Goal: Task Accomplishment & Management: Complete application form

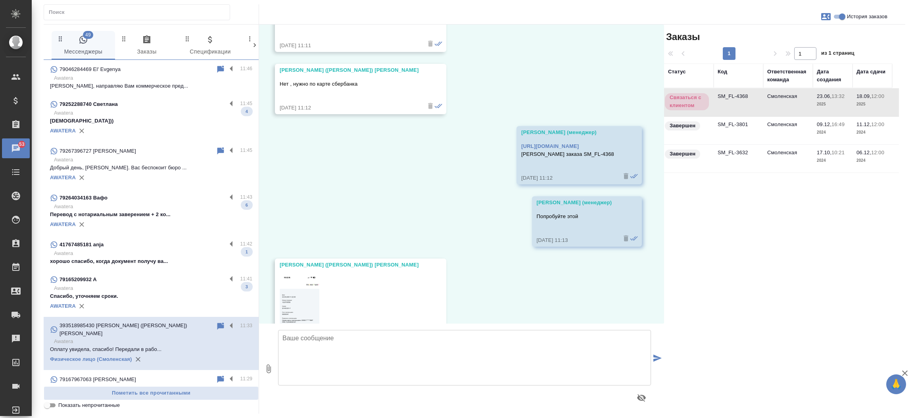
scroll to position [20889, 0]
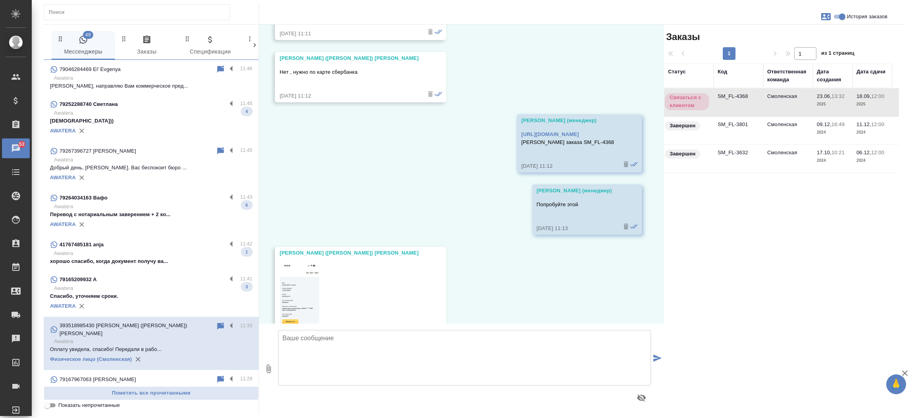
click at [133, 114] on p "Awatera" at bounding box center [153, 113] width 198 height 8
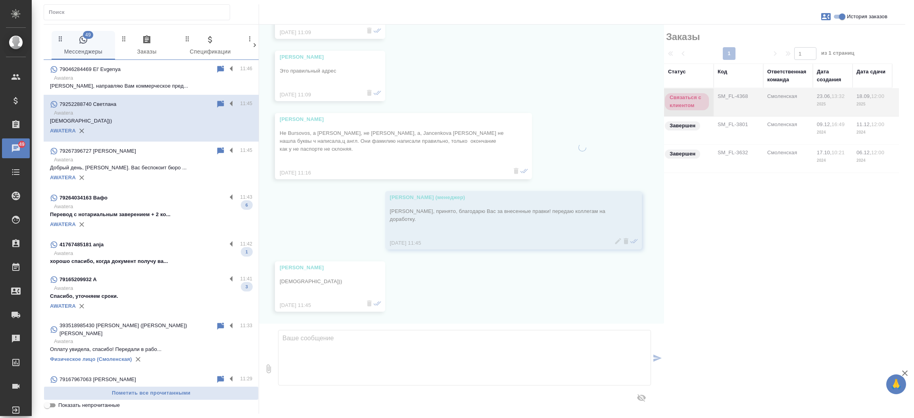
scroll to position [268, 0]
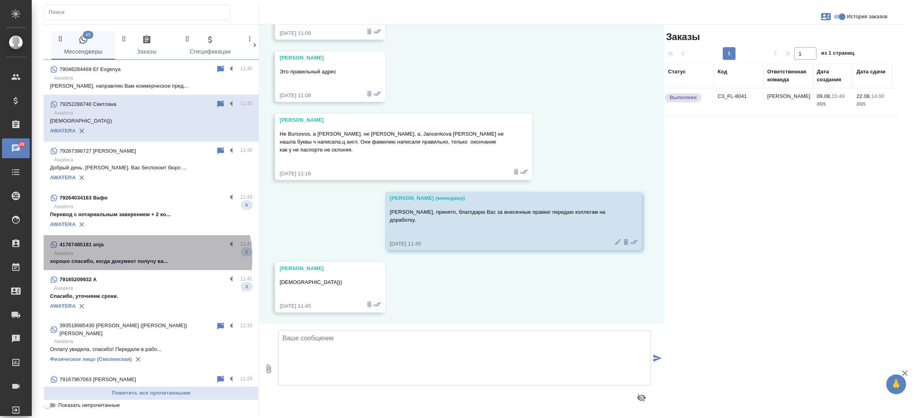
click at [140, 258] on p "хорошо спасибо, когда документ получу ва..." at bounding box center [151, 262] width 202 height 8
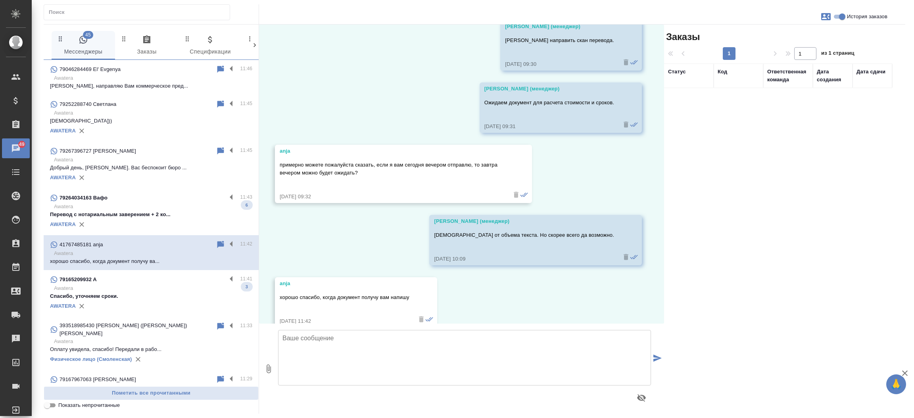
scroll to position [444, 0]
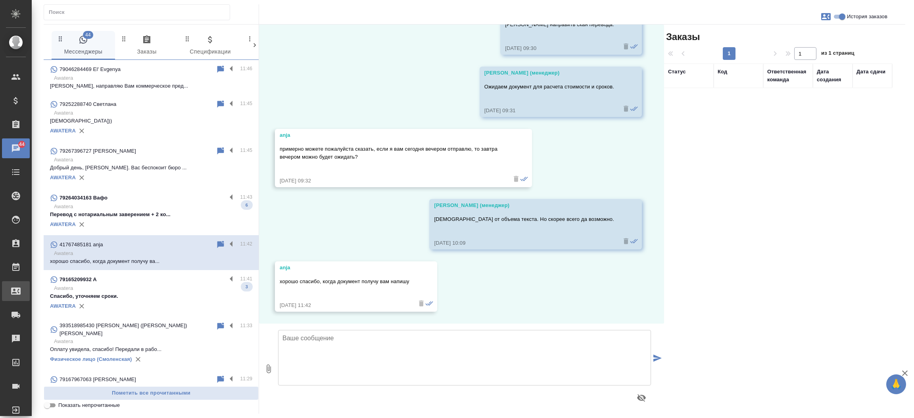
click at [16, 293] on div "Входящие заявки" at bounding box center [6, 291] width 20 height 12
click at [21, 293] on link "Входящие заявки" at bounding box center [16, 291] width 28 height 20
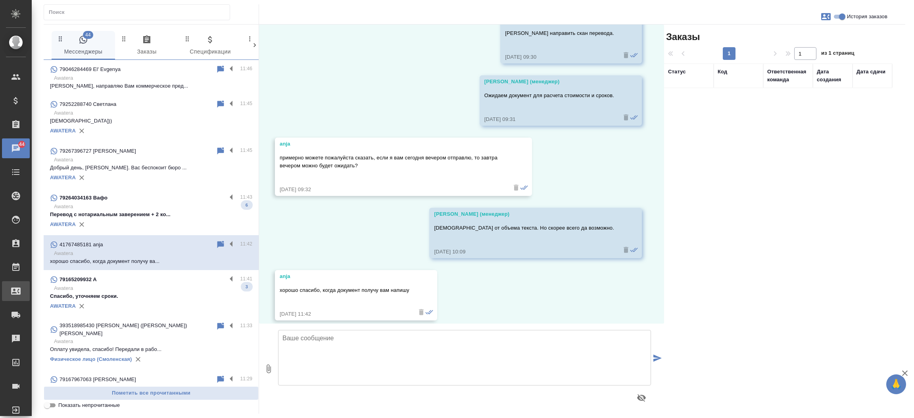
select select "RU"
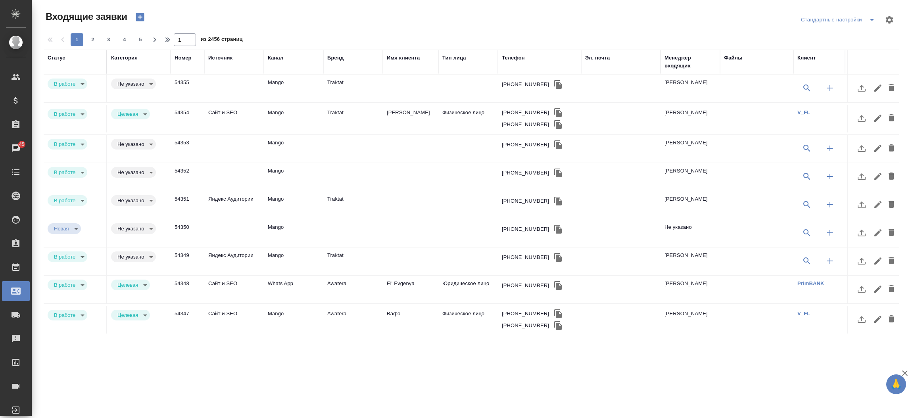
click at [687, 60] on div "Менеджер входящих" at bounding box center [691, 62] width 52 height 16
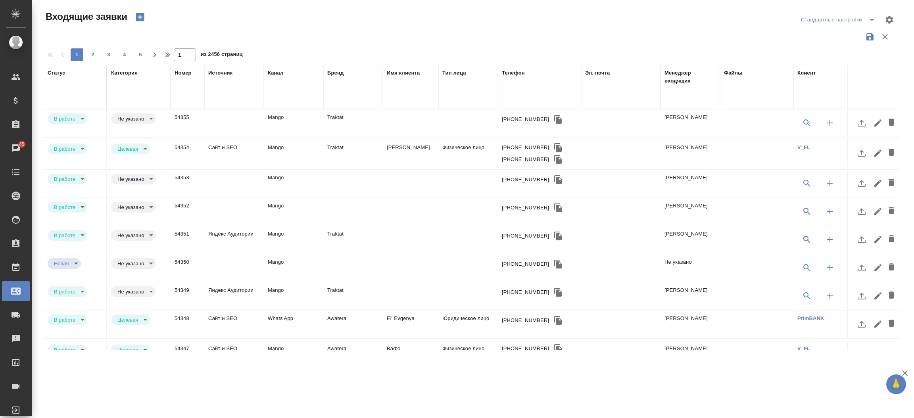
click at [194, 126] on td "54355" at bounding box center [188, 124] width 34 height 28
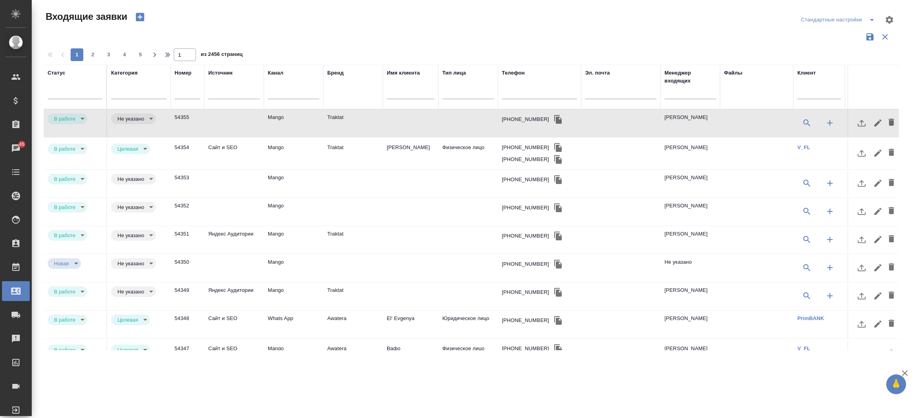
click at [194, 126] on td "54355" at bounding box center [188, 124] width 34 height 28
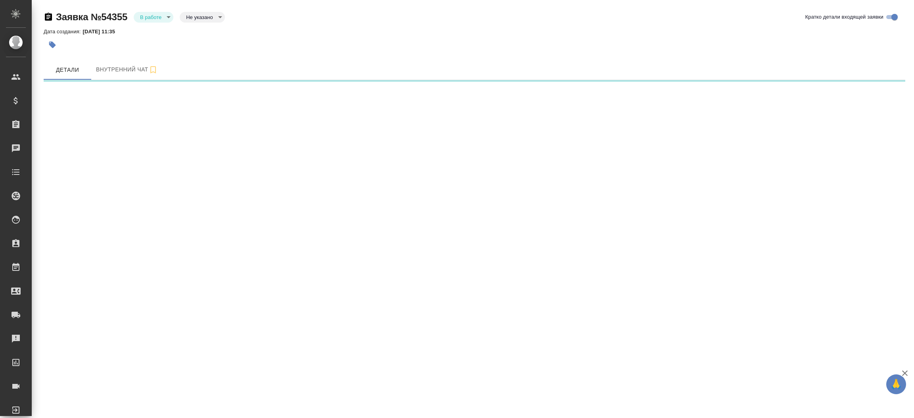
select select "RU"
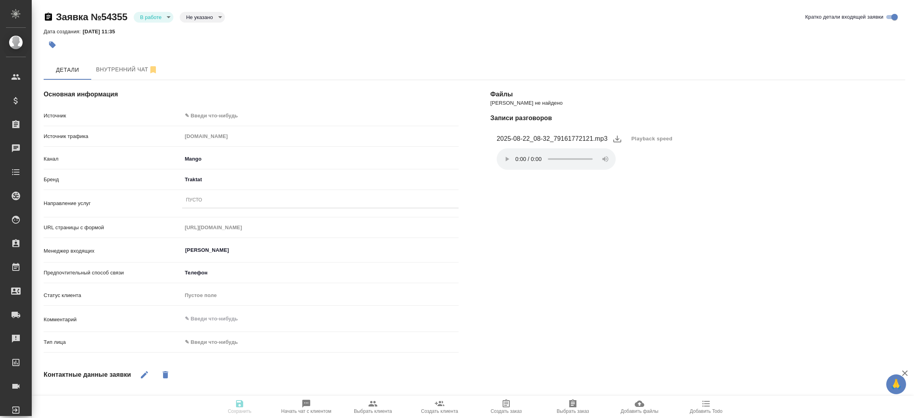
type textarea "x"
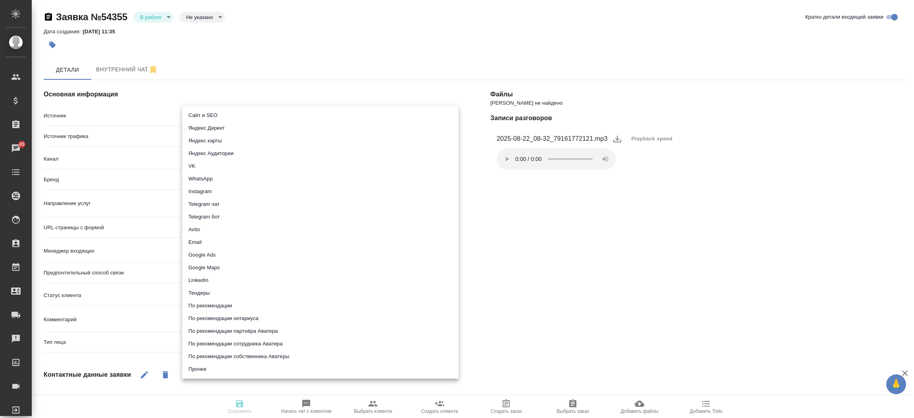
click at [287, 110] on body "🙏 .cls-1 fill:#fff; AWATERA Прутько Ирина i.prutko Клиенты Спецификации Заказы …" at bounding box center [457, 209] width 914 height 418
click at [287, 110] on li "Сайт и SEO" at bounding box center [320, 115] width 277 height 13
type input "seo"
type textarea "x"
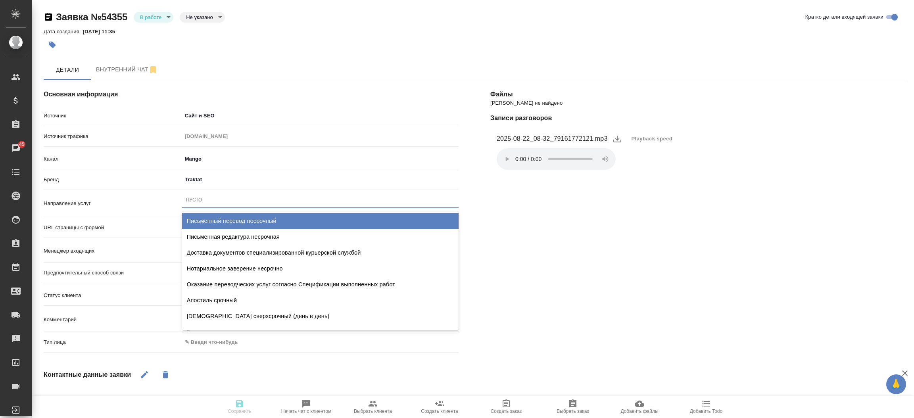
click at [246, 202] on div "Пусто" at bounding box center [320, 200] width 277 height 12
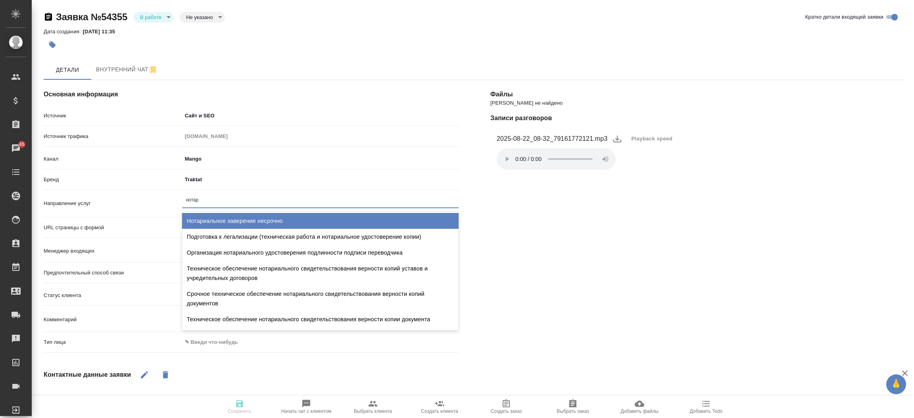
type input "нотари"
click at [244, 214] on div "Нотариальное заверение несрочно" at bounding box center [320, 221] width 277 height 16
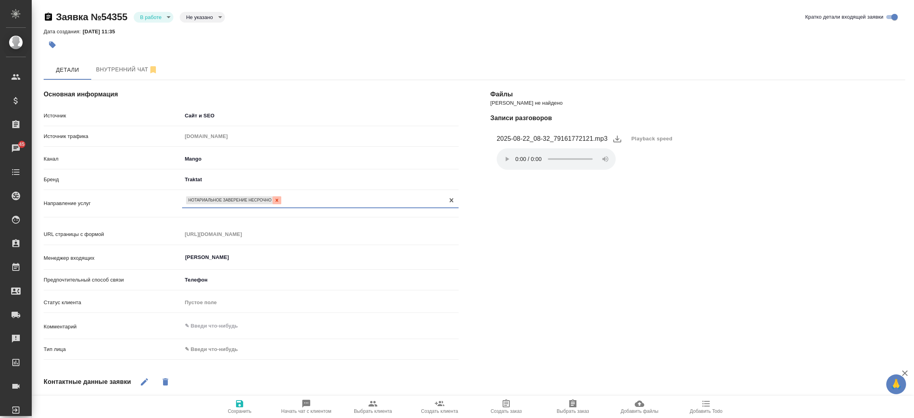
click at [277, 199] on icon at bounding box center [277, 201] width 6 height 6
type textarea "x"
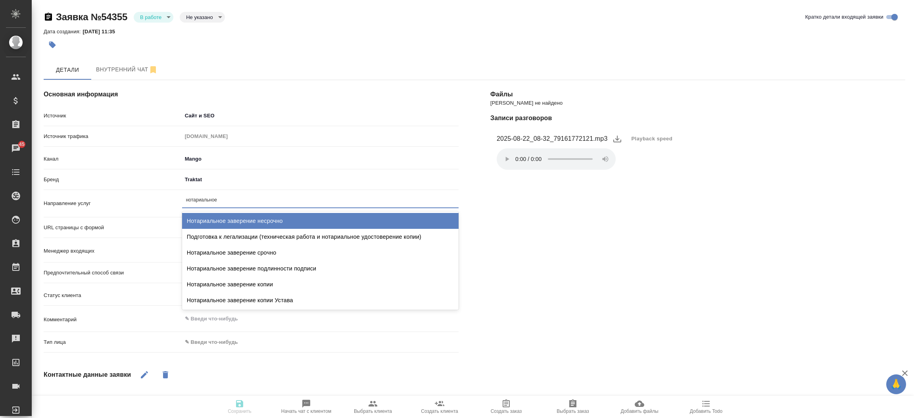
type input "нотариальное"
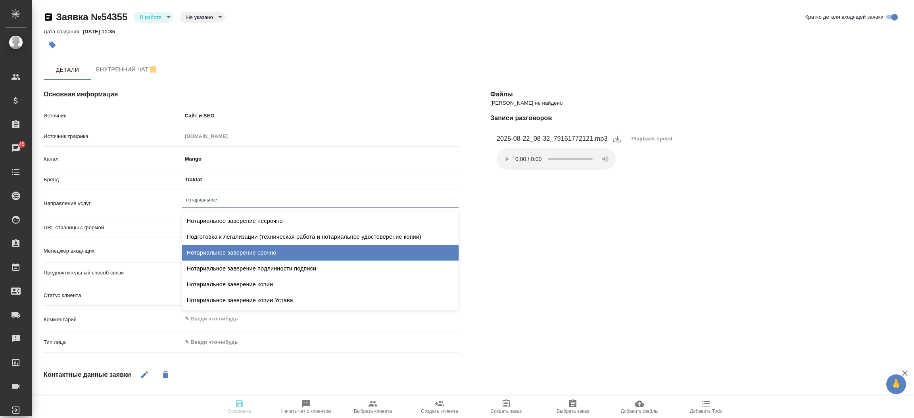
click at [277, 245] on div "Нотариальное заверение срочно" at bounding box center [320, 253] width 277 height 16
type textarea "x"
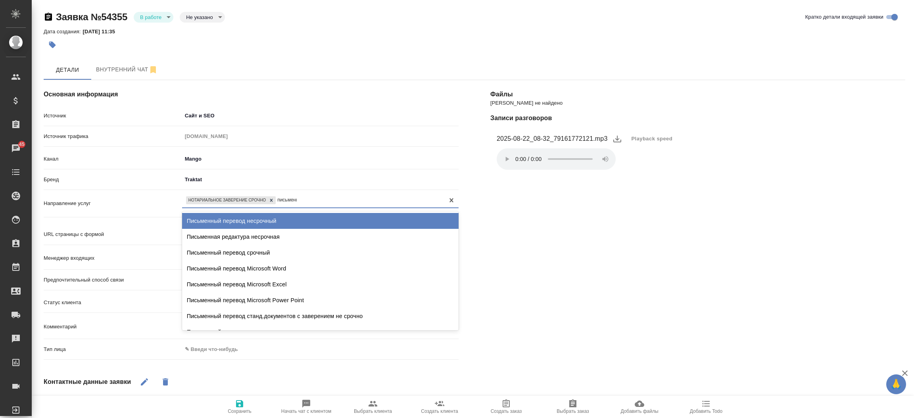
type input "письменны"
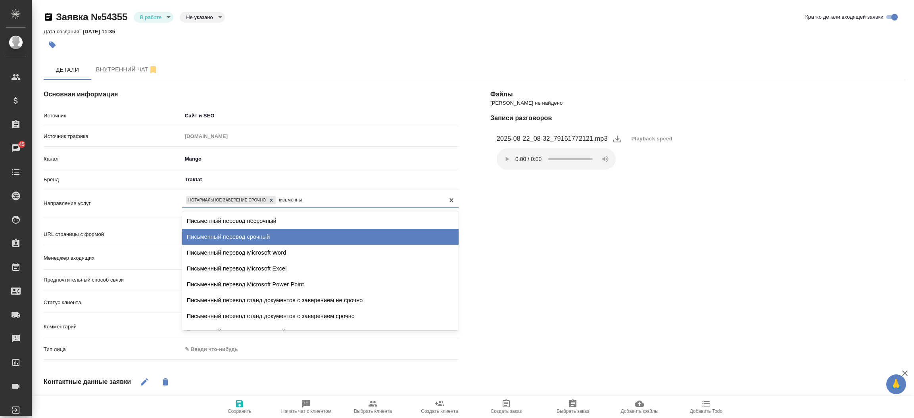
click at [277, 238] on div "Письменный перевод срочный" at bounding box center [320, 237] width 277 height 16
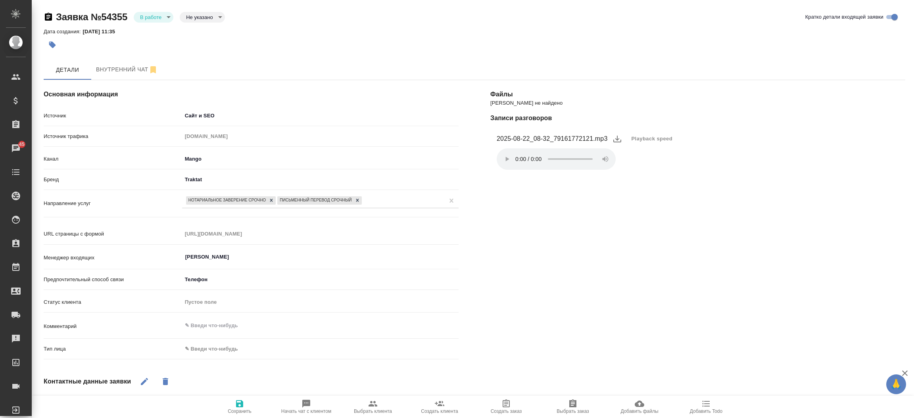
click at [230, 356] on div "Тип лица ✎ Введи что-нибудь" at bounding box center [251, 352] width 415 height 21
click at [223, 345] on body "🙏 .cls-1 fill:#fff; AWATERA Прутько Ирина i.prutko Клиенты Спецификации Заказы …" at bounding box center [457, 209] width 914 height 418
click at [218, 362] on li "Физическое лицо" at bounding box center [274, 361] width 185 height 13
type textarea "x"
type input "private"
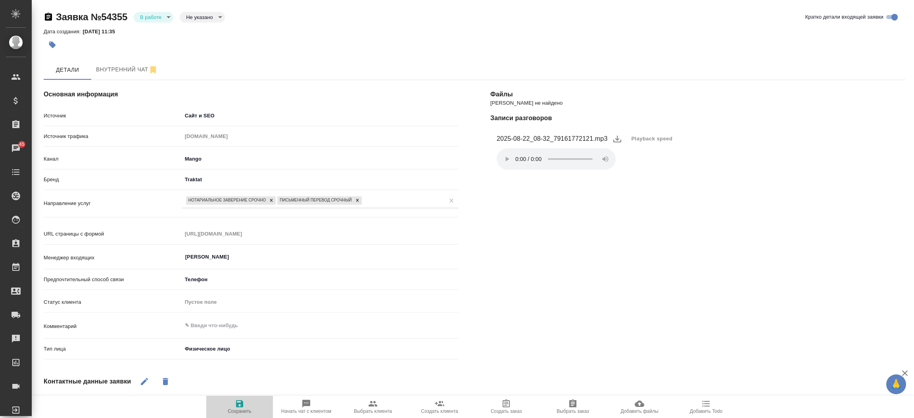
click at [244, 400] on icon "button" at bounding box center [240, 404] width 10 height 10
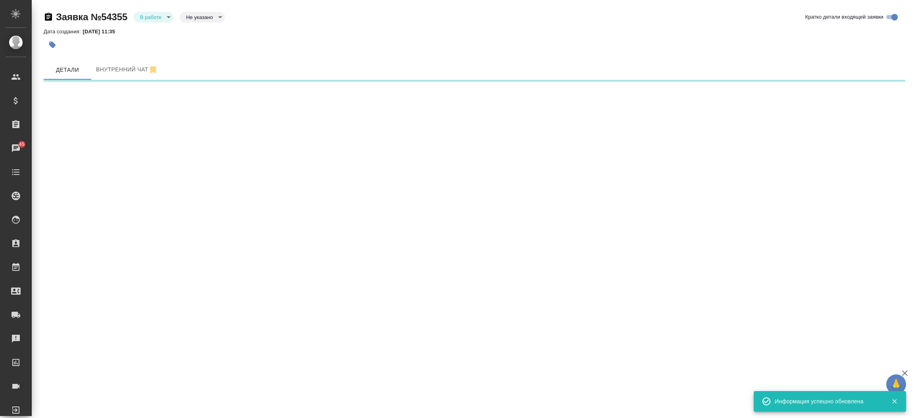
select select "RU"
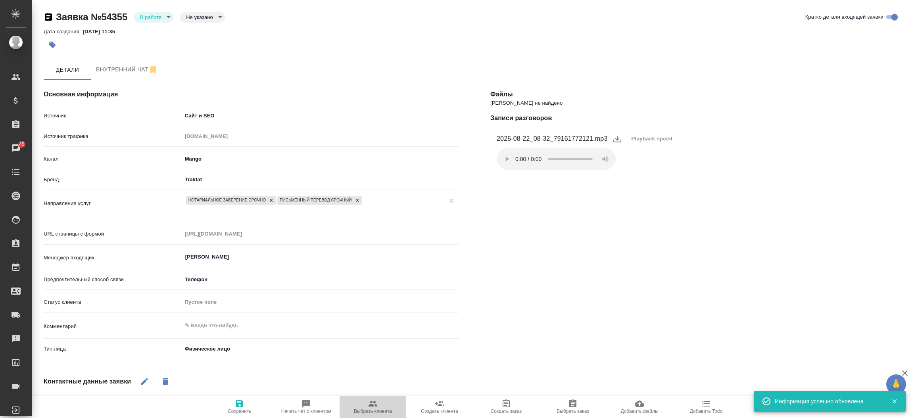
click at [360, 400] on span "Выбрать клиента" at bounding box center [373, 406] width 57 height 15
type textarea "x"
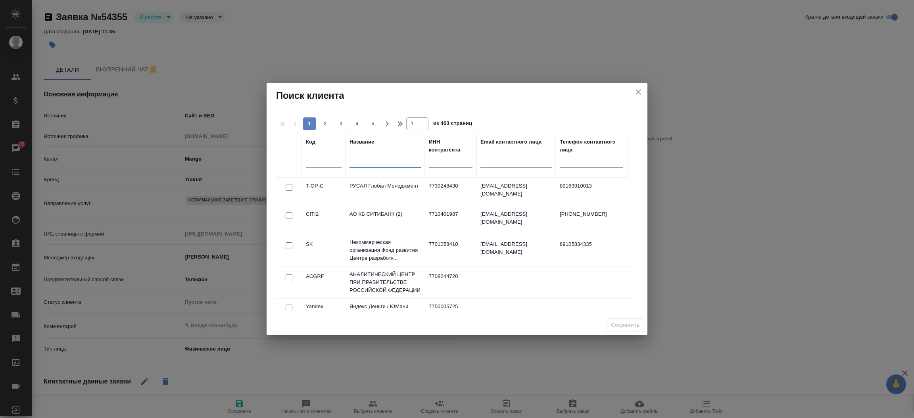
click at [379, 167] on input "text" at bounding box center [385, 163] width 71 height 10
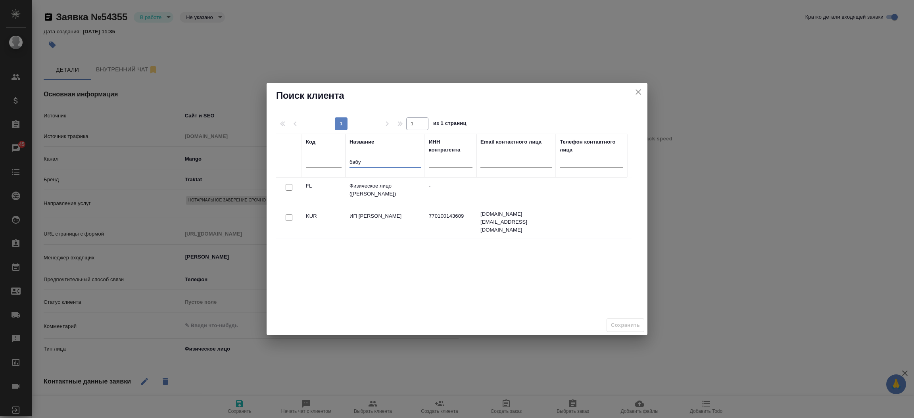
type input "бабу"
click at [290, 188] on input "checkbox" at bounding box center [289, 187] width 7 height 7
checkbox input "true"
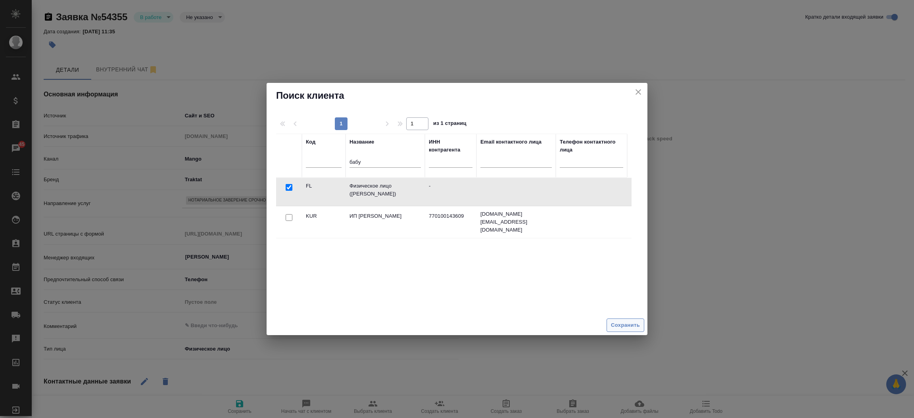
drag, startPoint x: 636, startPoint y: 316, endPoint x: 635, endPoint y: 326, distance: 10.0
click at [635, 326] on div "Сохранить" at bounding box center [457, 326] width 381 height 20
click at [635, 326] on span "Сохранить" at bounding box center [625, 325] width 29 height 9
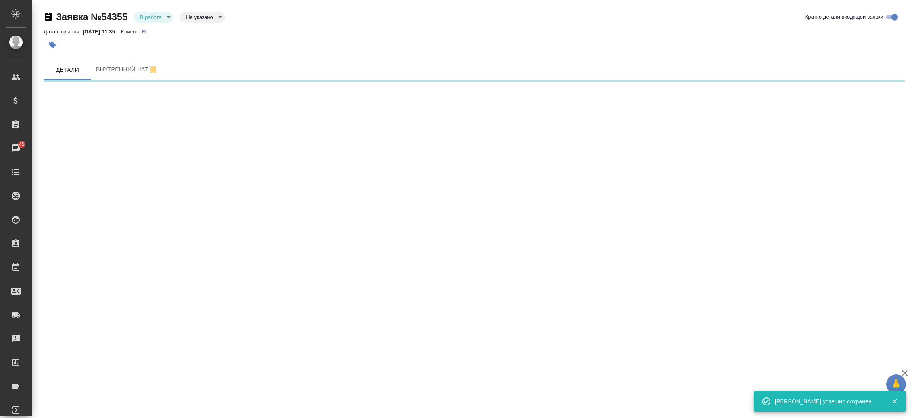
select select "RU"
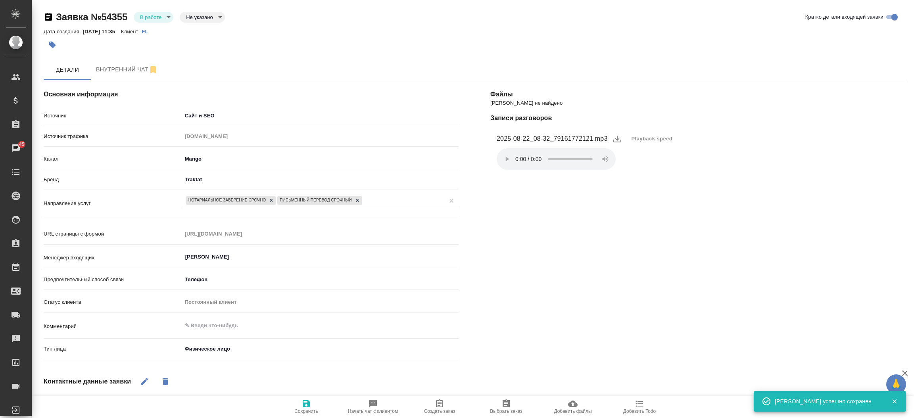
type textarea "x"
click at [237, 330] on textarea at bounding box center [321, 326] width 276 height 13
type textarea "д"
type textarea "x"
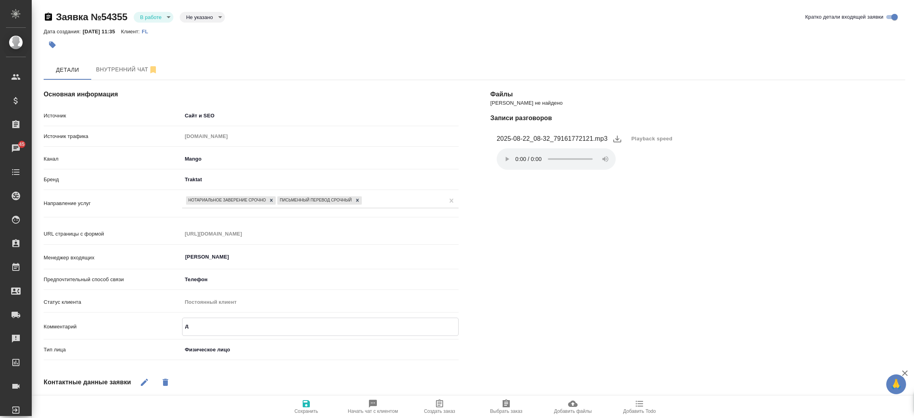
type textarea "до"
type textarea "x"
type textarea "дог"
type textarea "x"
type textarea "дого"
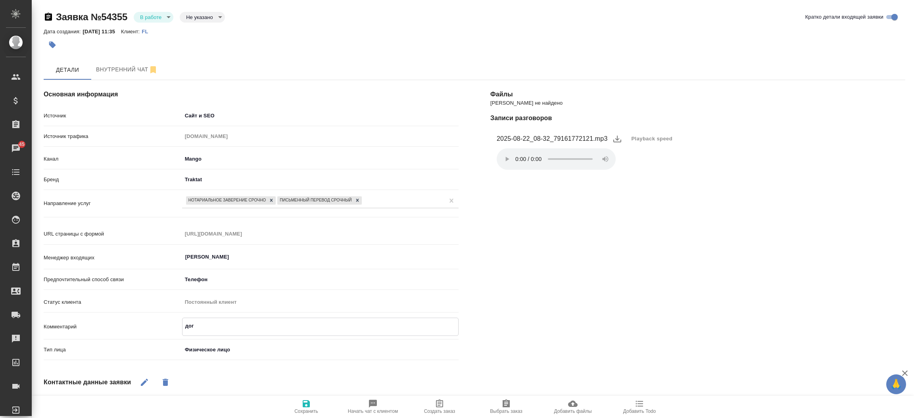
type textarea "x"
type textarea "догов"
type textarea "x"
type textarea "догово"
type textarea "x"
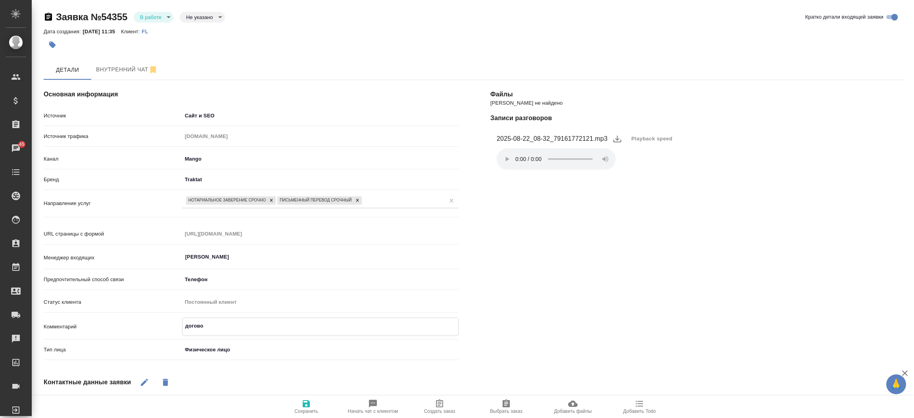
type textarea "договор"
type textarea "x"
type textarea "договор"
type textarea "x"
type textarea "договор к"
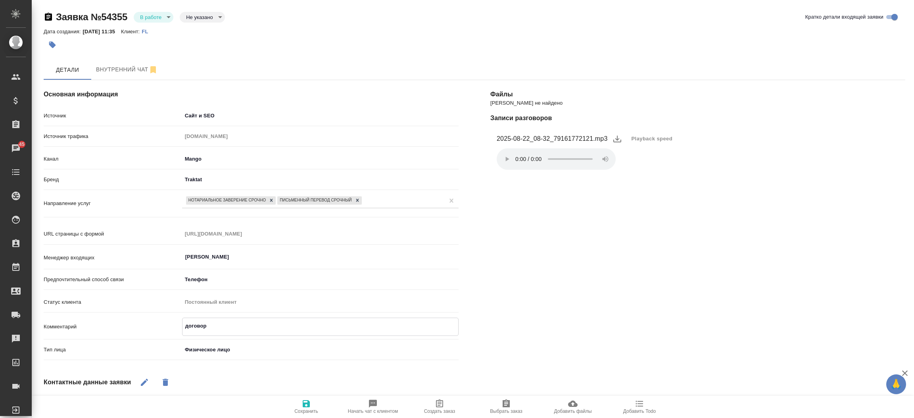
type textarea "x"
type textarea "договор ку"
type textarea "x"
type textarea "договор куп"
type textarea "x"
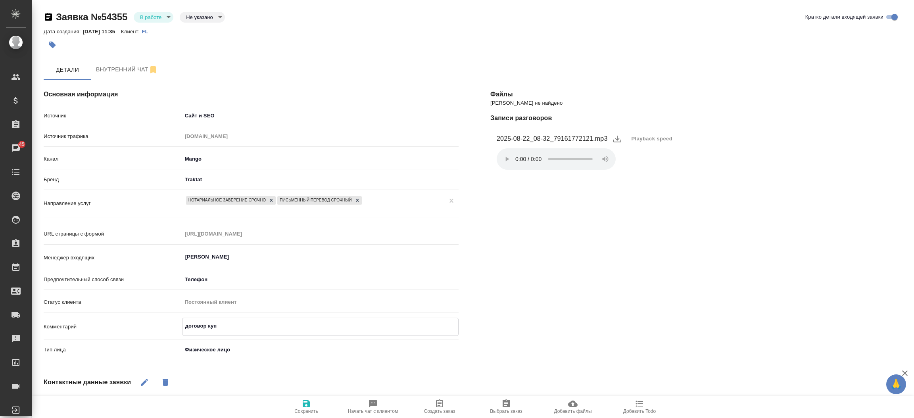
type textarea "договор купи"
type textarea "x"
type textarea "договор купил"
type textarea "x"
type textarea "договор купили"
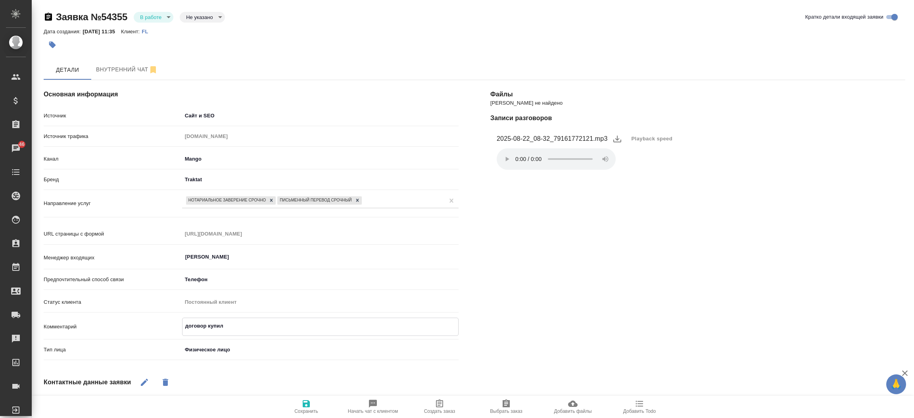
type textarea "x"
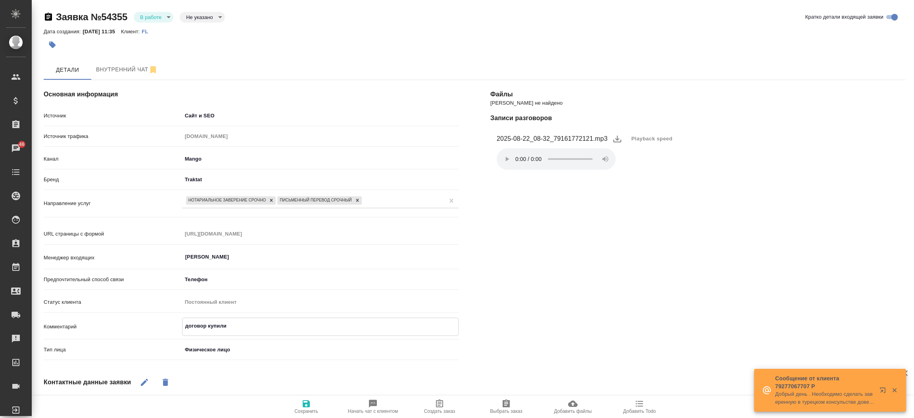
type textarea "договор купили"
type textarea "x"
type textarea "договор купили п"
type textarea "x"
type textarea "договор купили пр"
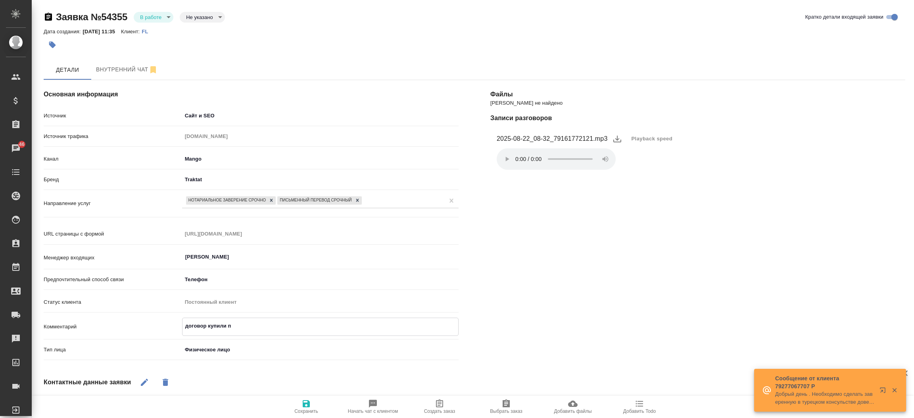
type textarea "x"
type textarea "договор купили про"
type textarea "x"
type textarea "договор купили прод"
type textarea "x"
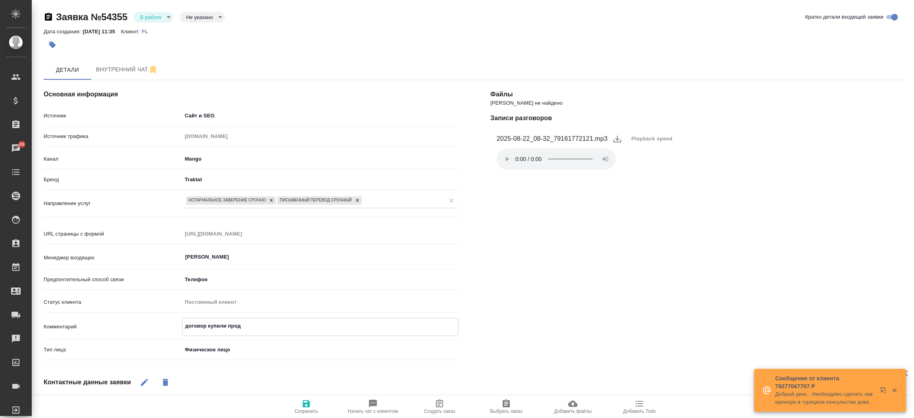
type textarea "договор купили прода"
type textarea "x"
type textarea "договор купили продаж"
type textarea "x"
type textarea "договор купили продажи"
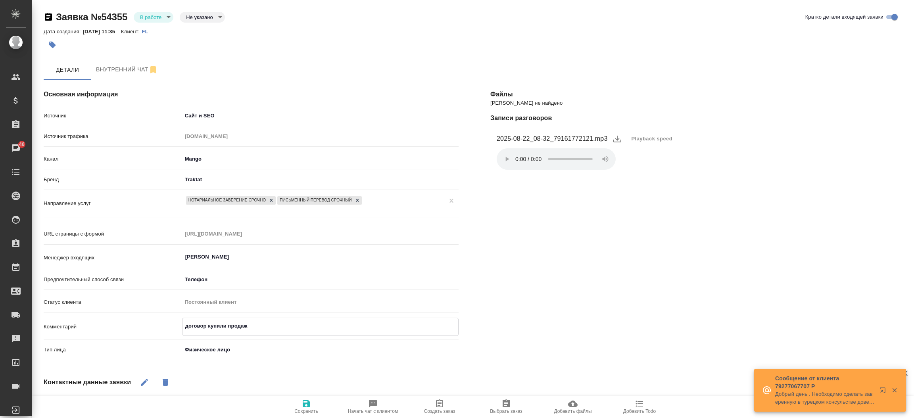
type textarea "x"
type textarea "договор купили продажи"
type textarea "x"
type textarea "договор купили продажи у"
type textarea "x"
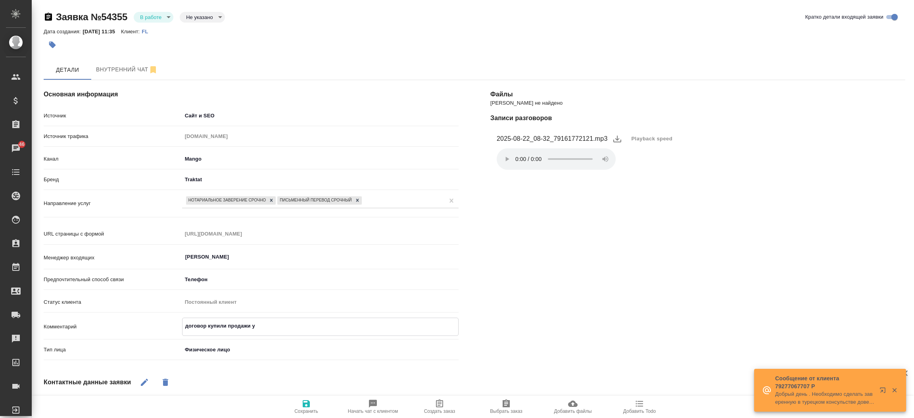
type textarea "договор купили продажи ук"
type textarea "x"
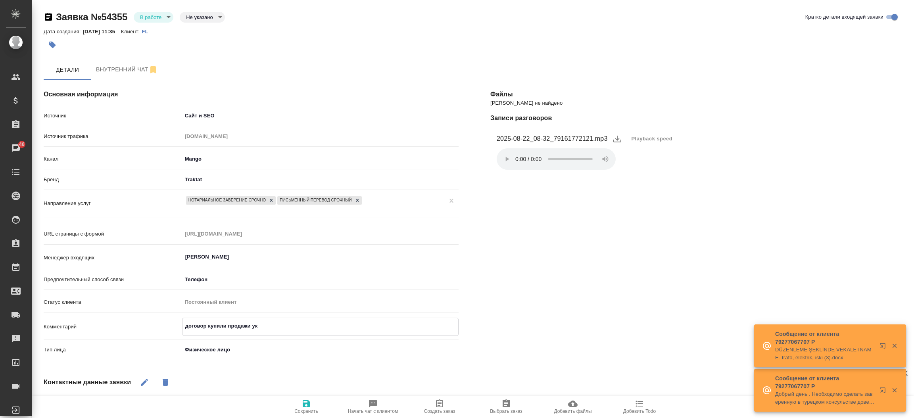
type textarea "договор купили продажи укр"
type textarea "x"
type textarea "договор купили продажи укр-"
type textarea "x"
type textarea "договор купили продажи укр-р"
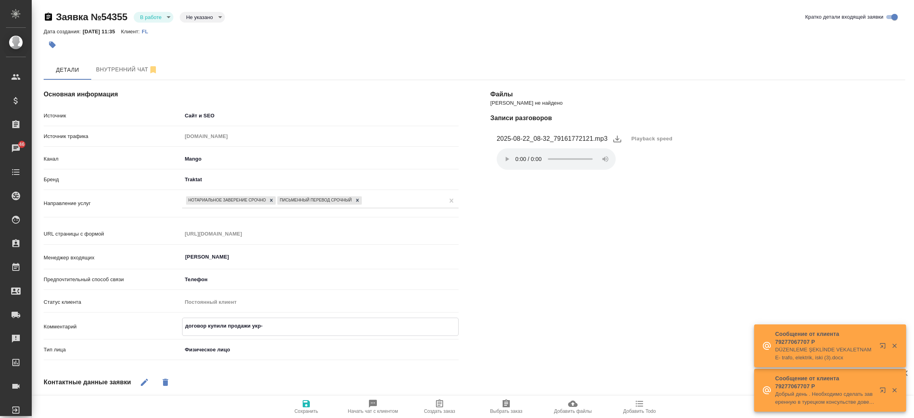
type textarea "x"
type textarea "договор купили продажи укр-ру"
type textarea "x"
type textarea "договор купили продажи укр-рус"
type textarea "x"
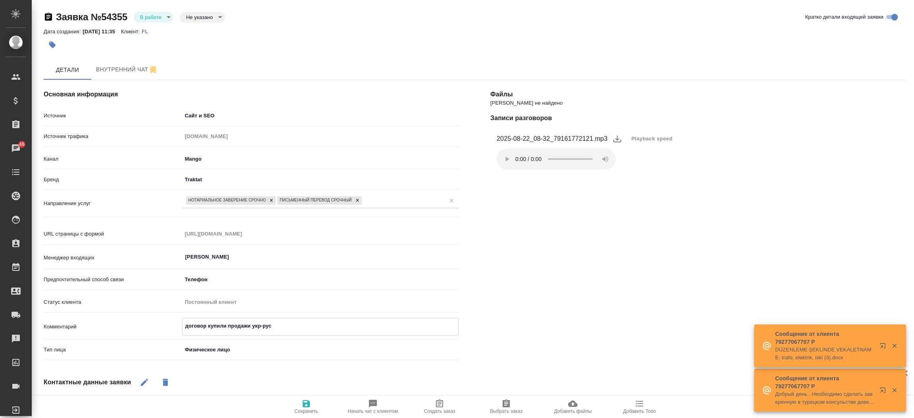
type textarea "договор купили продажи укр-русс"
type textarea "x"
type textarea "договор купили продажи укр-русс"
type textarea "x"
type textarea "договор купили продажи укр-русс и"
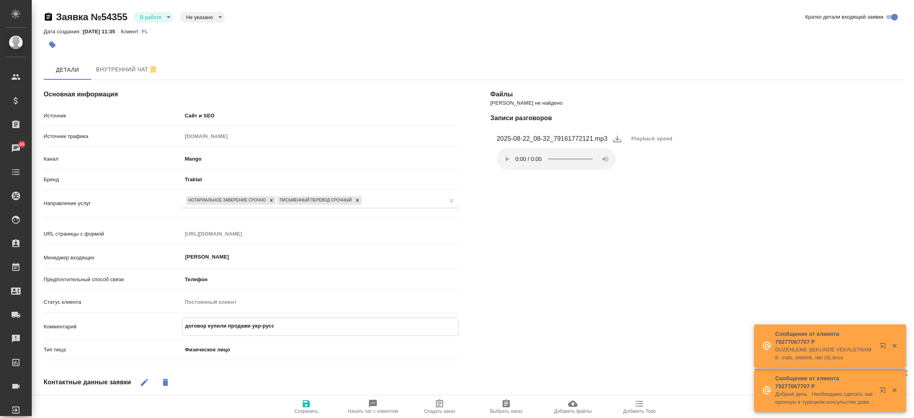
type textarea "x"
type textarea "договор купили продажи укр-русс и"
type textarea "x"
type textarea "договор купили продажи укр-русс и н"
type textarea "x"
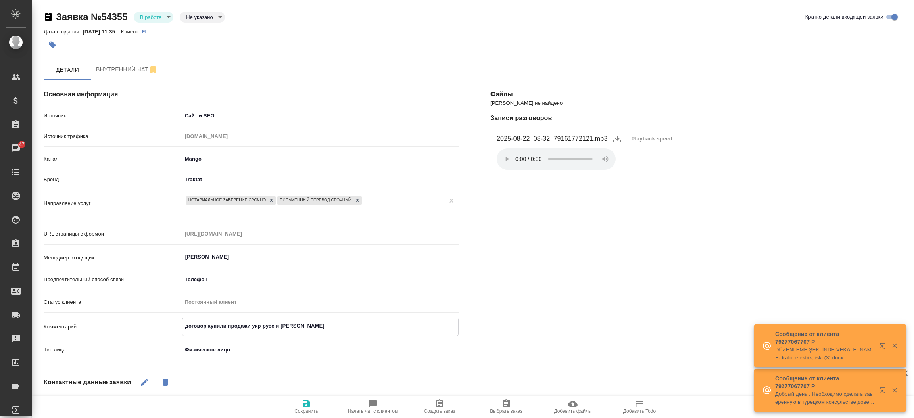
type textarea "договор купили продажи укр-русс и нз"
type textarea "x"
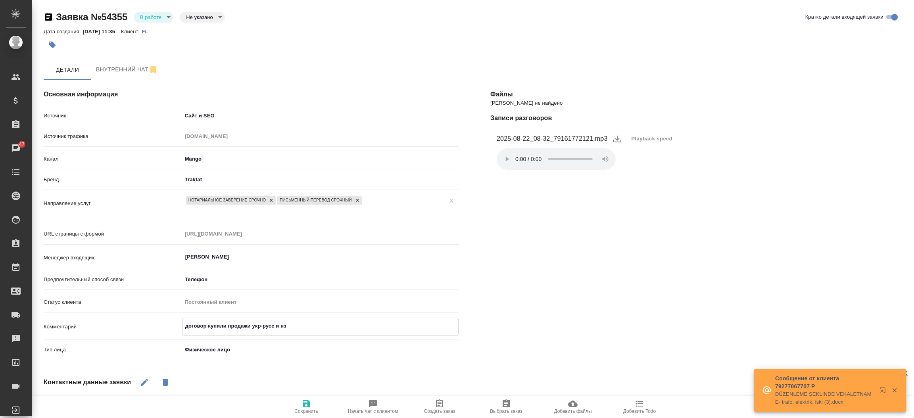
type textarea "договор купили продажи укр-русс и нз"
type textarea "x"
click at [309, 402] on icon "button" at bounding box center [307, 404] width 10 height 10
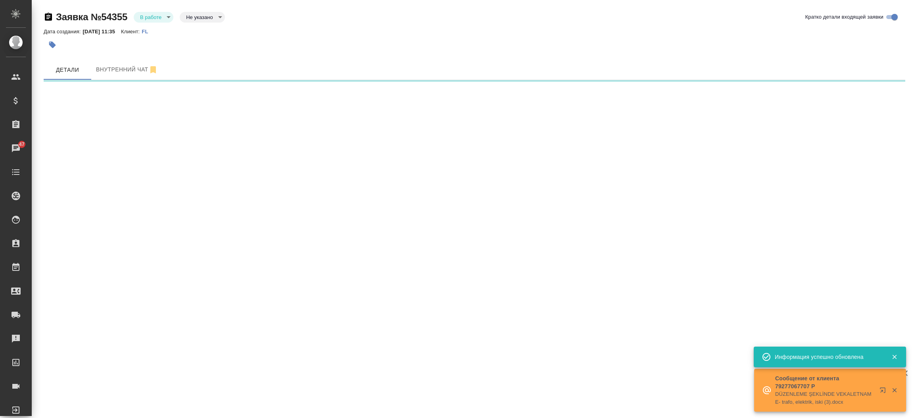
select select "RU"
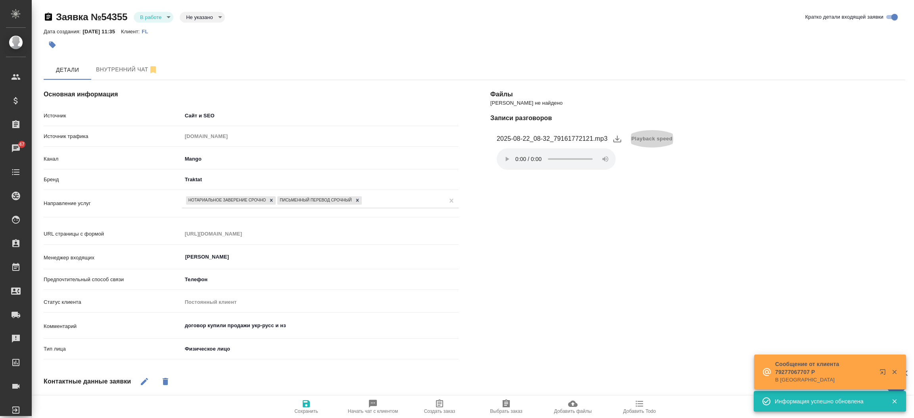
click at [648, 138] on span "Playback speed" at bounding box center [652, 139] width 41 height 8
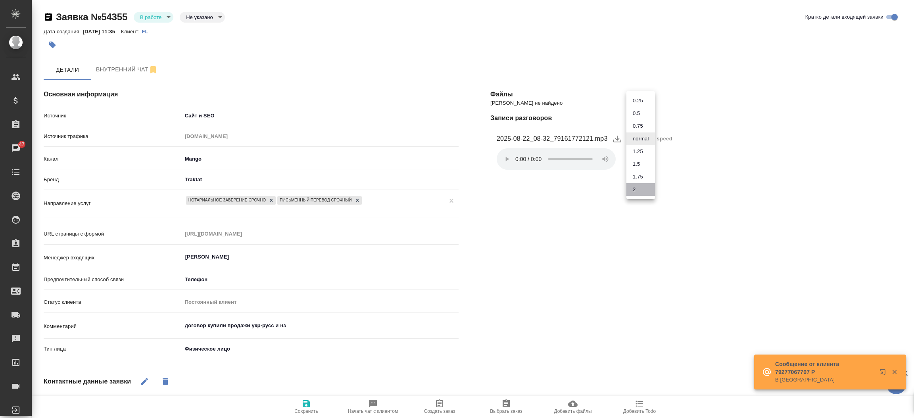
click at [640, 193] on li "2" at bounding box center [641, 189] width 29 height 13
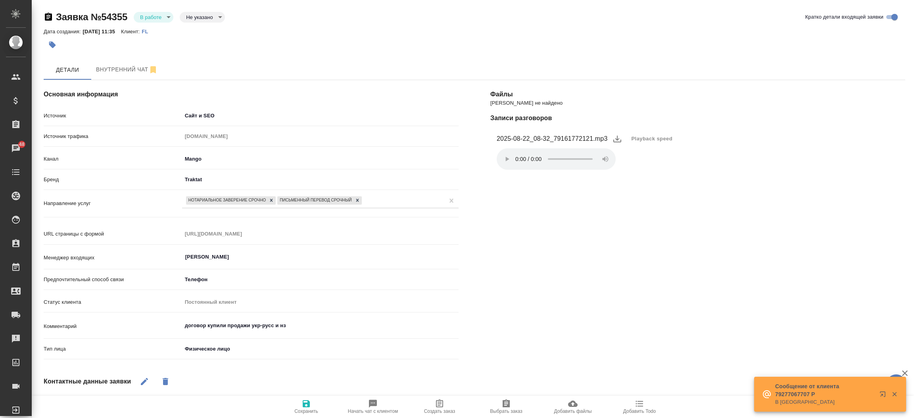
click at [796, 281] on div "Файлы Файлов не найдено Записи разговоров 2025-08-22_08-32_79161772121.mp3 Play…" at bounding box center [698, 310] width 447 height 492
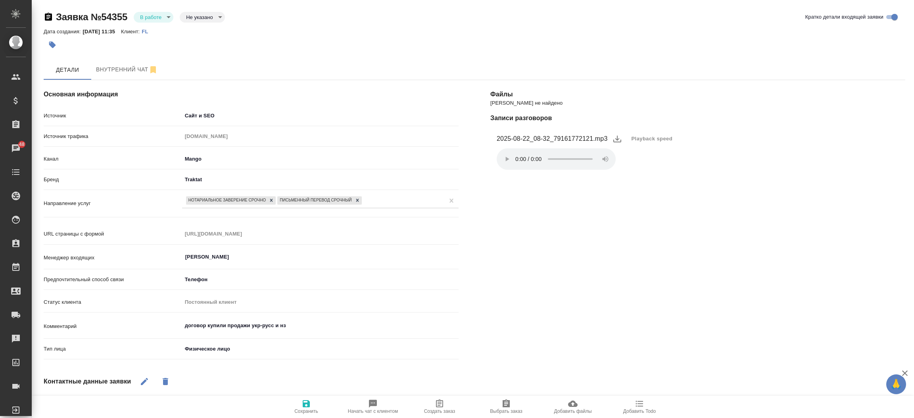
click at [492, 231] on div "Файлы Файлов не найдено Записи разговоров 2025-08-22_08-32_79161772121.mp3 Play…" at bounding box center [698, 310] width 447 height 492
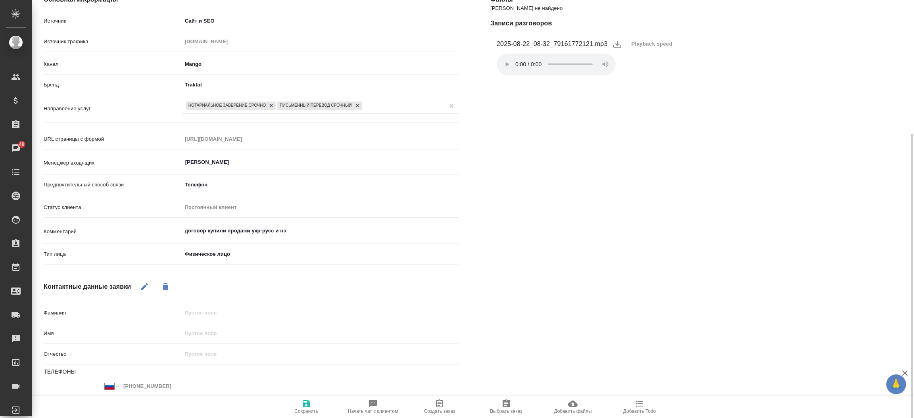
scroll to position [137, 0]
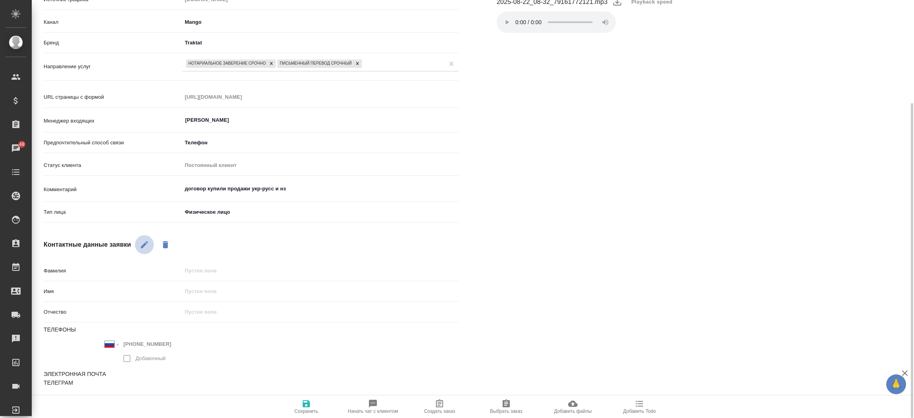
click at [142, 245] on icon "button" at bounding box center [144, 244] width 7 height 7
click at [197, 294] on input "text" at bounding box center [321, 292] width 276 height 12
type textarea "x"
type input "Е"
type textarea "x"
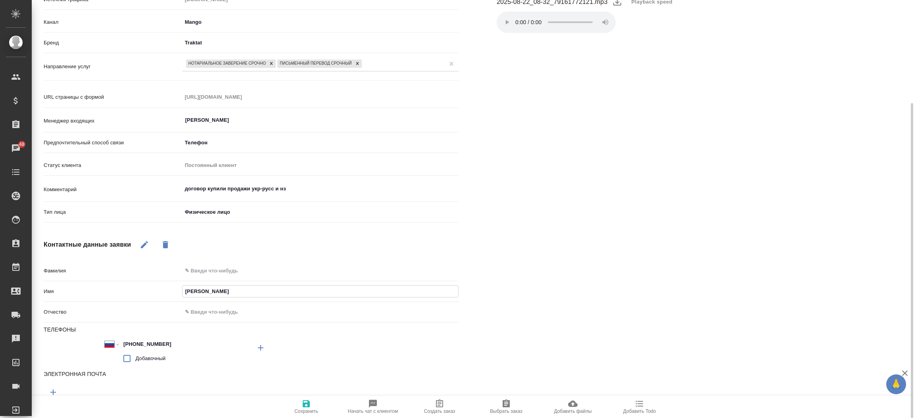
type input "Ел"
type textarea "x"
type input "Еле"
type textarea "x"
type input "Елен"
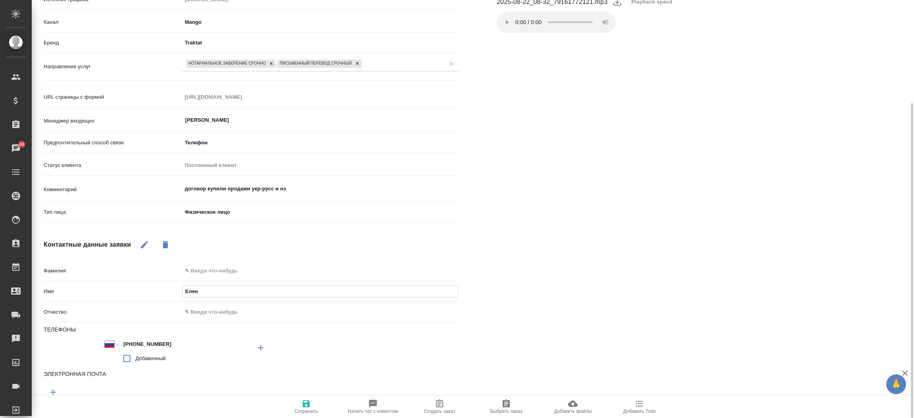
type textarea "x"
type input "Елена"
click at [299, 397] on button "Сохранить" at bounding box center [306, 407] width 67 height 22
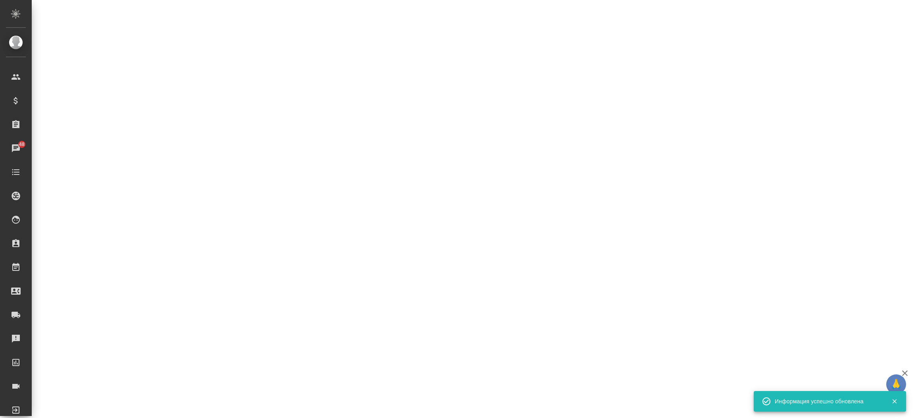
select select "RU"
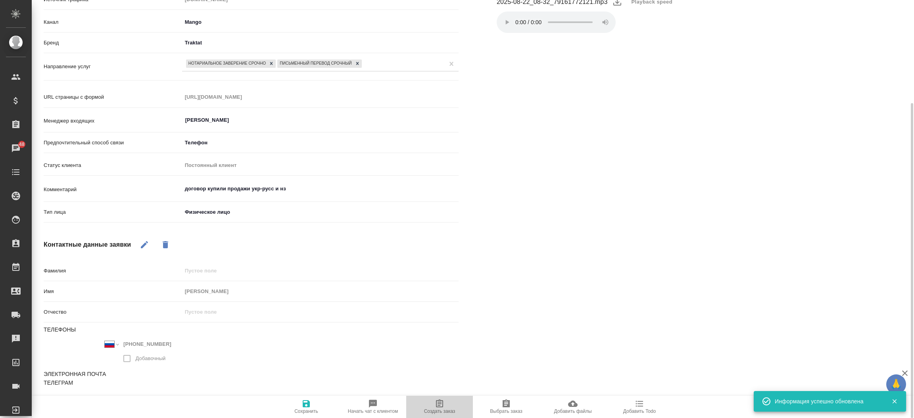
click at [443, 414] on span "Создать заказ" at bounding box center [439, 412] width 31 height 6
type textarea "x"
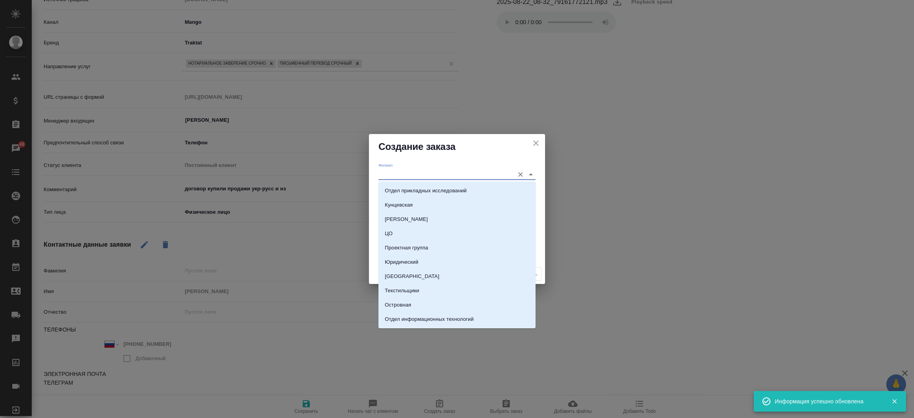
click at [397, 173] on input "Филиал" at bounding box center [445, 174] width 132 height 11
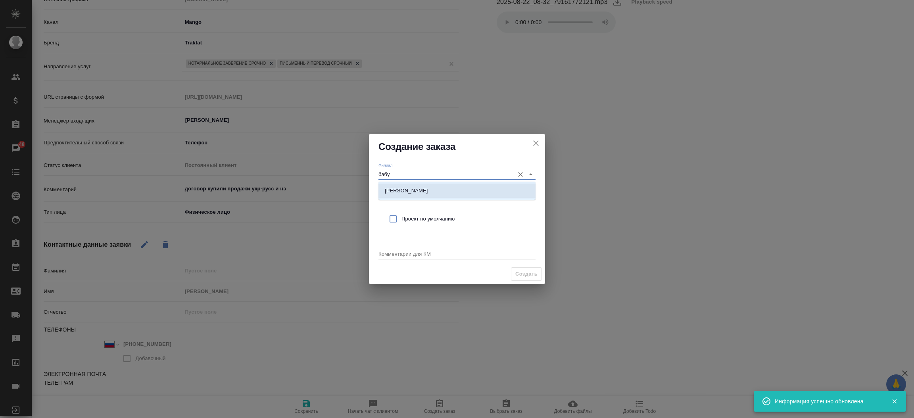
click at [404, 186] on li "[PERSON_NAME]" at bounding box center [457, 191] width 157 height 14
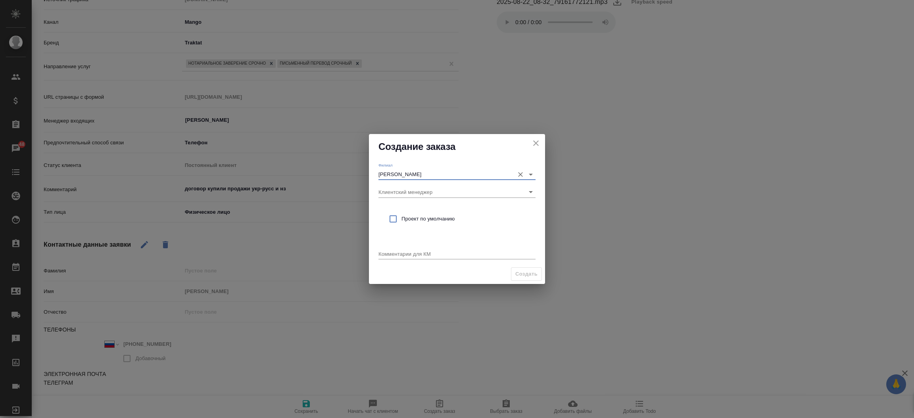
type input "[PERSON_NAME]"
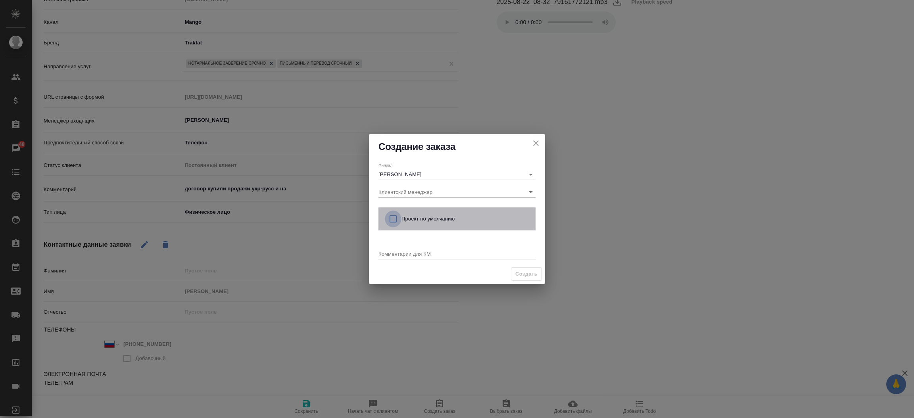
click at [394, 221] on input "checkbox" at bounding box center [393, 219] width 17 height 17
checkbox input "true"
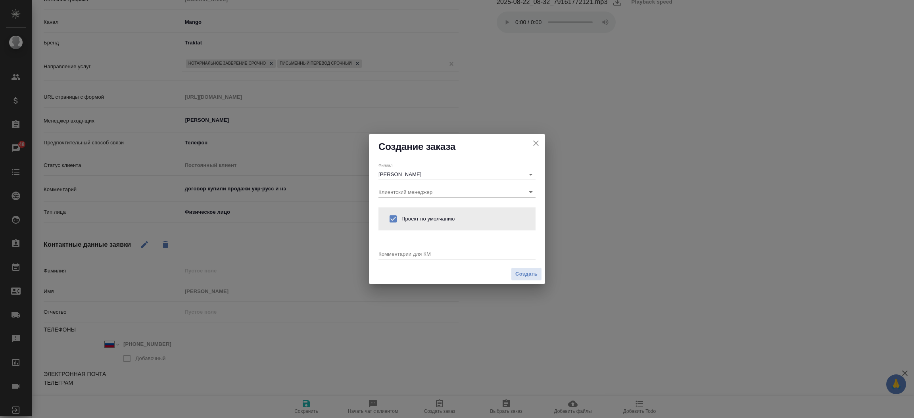
click at [395, 249] on div "Комментарии для КМ x" at bounding box center [457, 251] width 157 height 16
click at [404, 252] on textarea at bounding box center [457, 254] width 157 height 6
type textarea "л"
type textarea "от КВ: укр-русс и нз договор о продаже участка"
click at [526, 273] on span "Создать" at bounding box center [527, 274] width 22 height 9
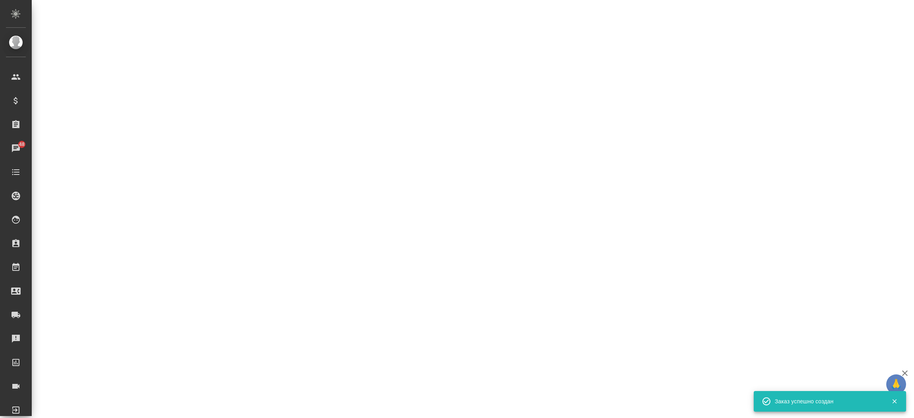
select select "RU"
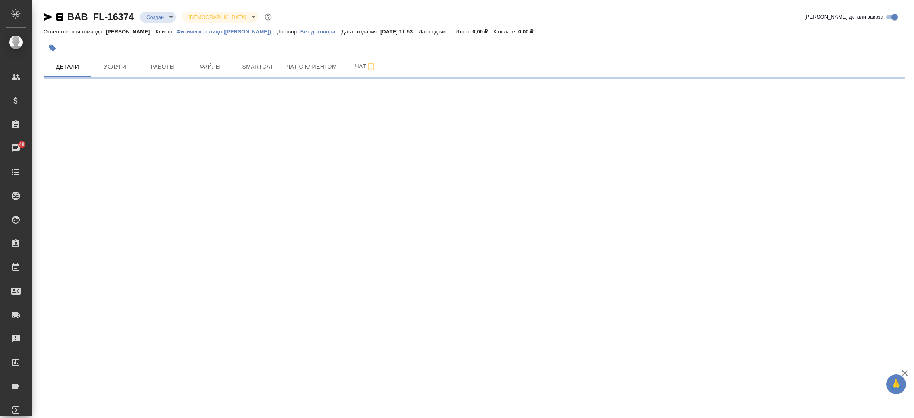
select select "RU"
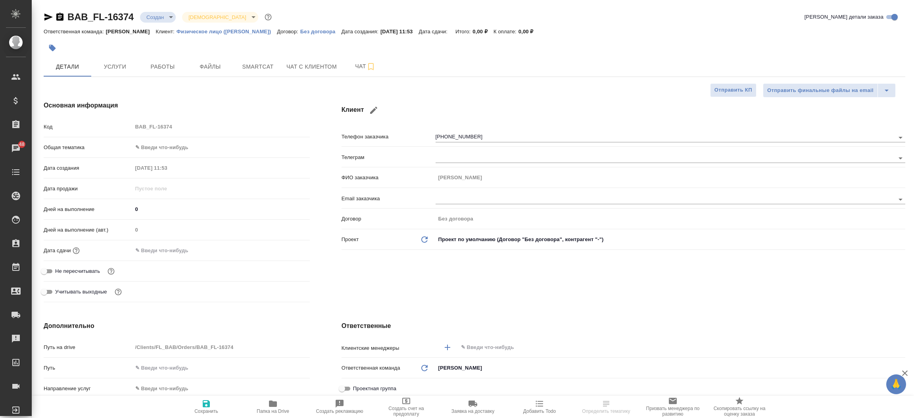
type textarea "x"
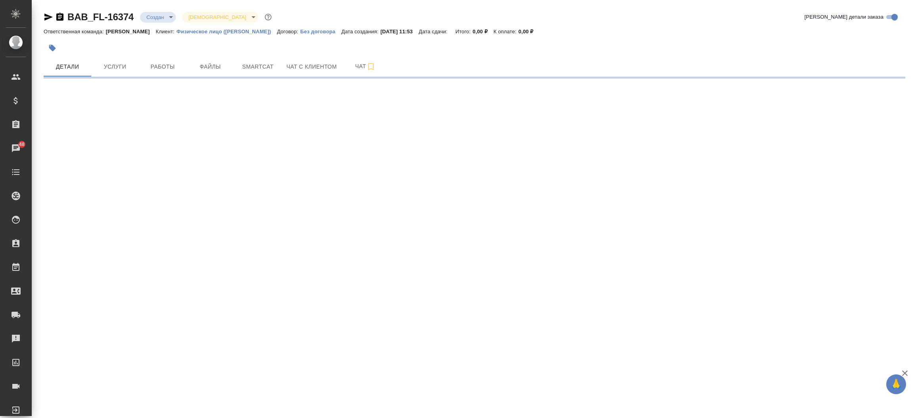
select select "RU"
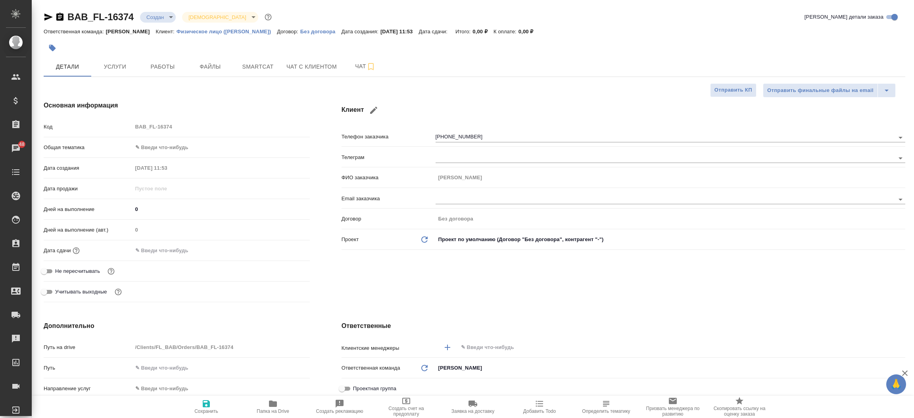
type textarea "x"
click at [478, 347] on input "text" at bounding box center [668, 348] width 416 height 10
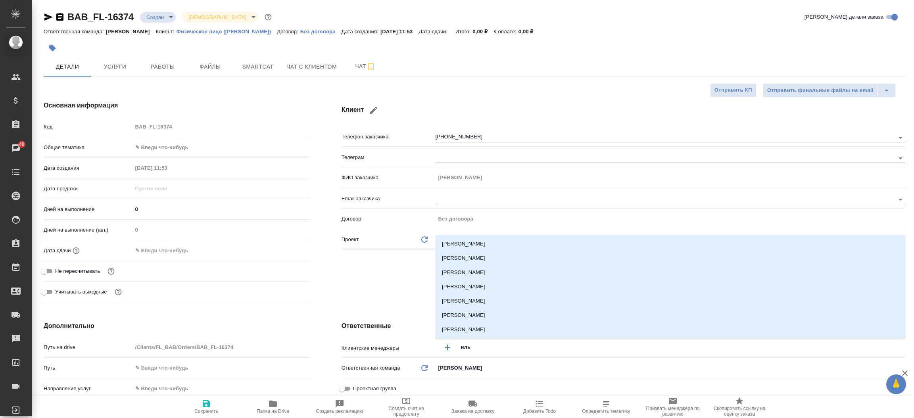
type input "ильи"
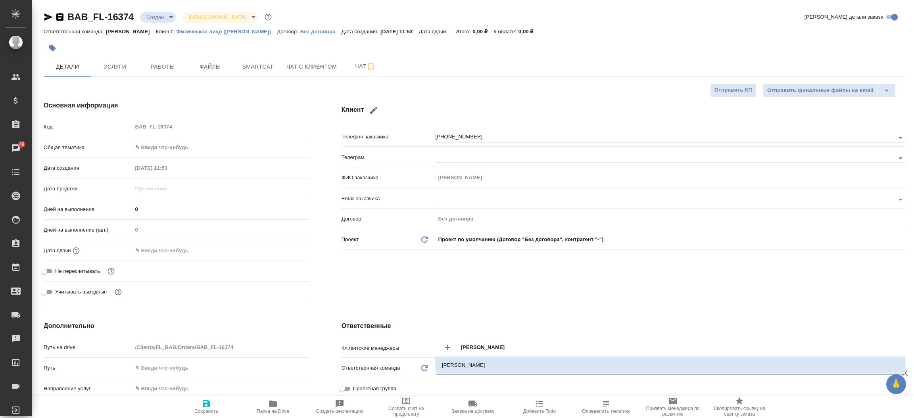
click at [477, 368] on li "Ильина Екатерина" at bounding box center [671, 365] width 470 height 14
type textarea "x"
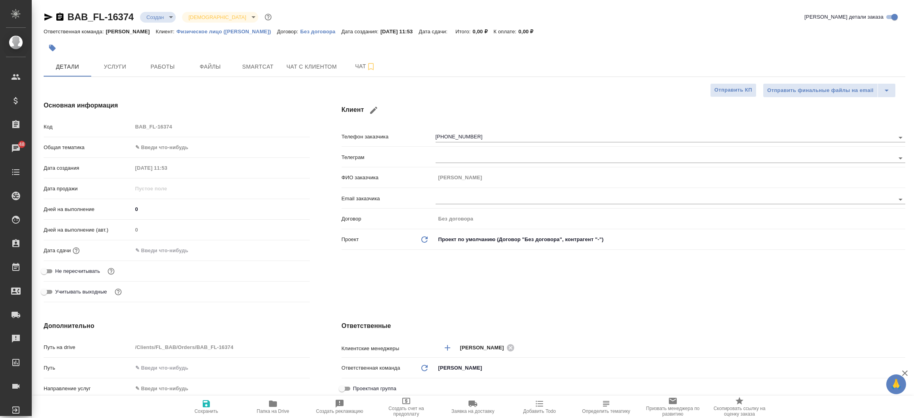
click at [478, 276] on div "Клиент Телефон заказчика +79161772121 Телеграм ФИО заказчика Елена Email заказч…" at bounding box center [624, 203] width 596 height 237
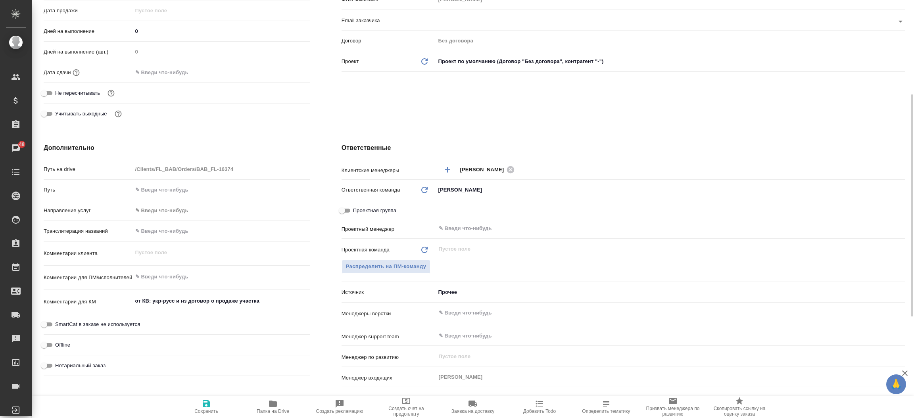
scroll to position [238, 0]
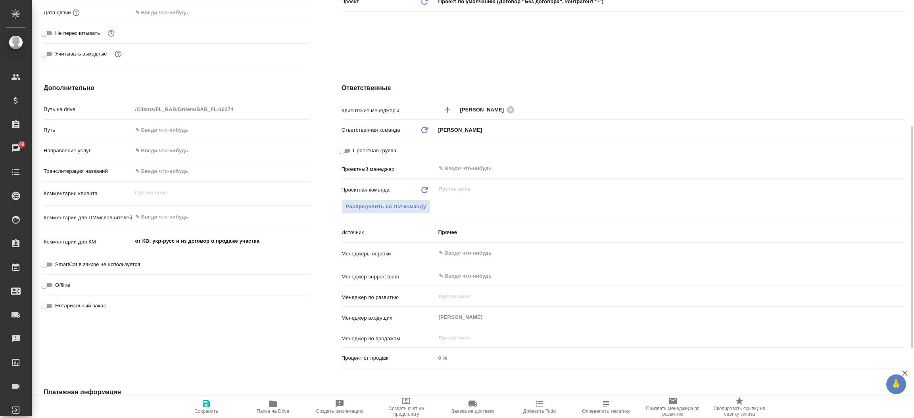
click at [451, 223] on div "Проектная команда Обновить ​ Распределить на ПМ-команду" at bounding box center [624, 203] width 564 height 43
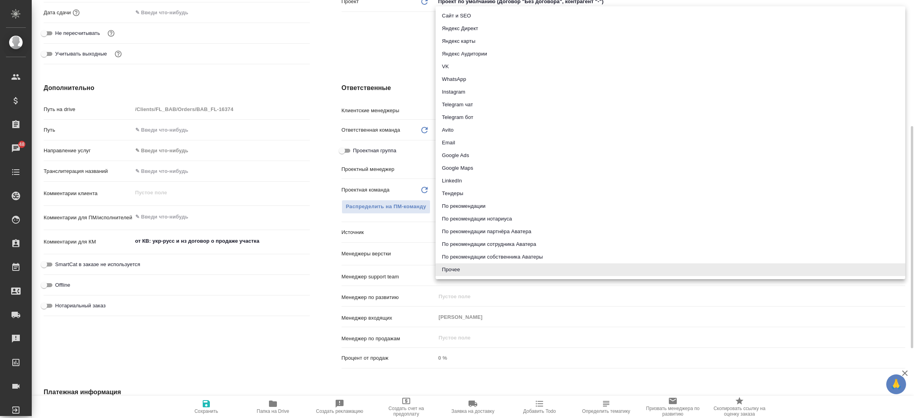
click at [451, 228] on body "🙏 .cls-1 fill:#fff; AWATERA Прутько Ирина i.prutko Клиенты Спецификации Заказы …" at bounding box center [457, 209] width 914 height 418
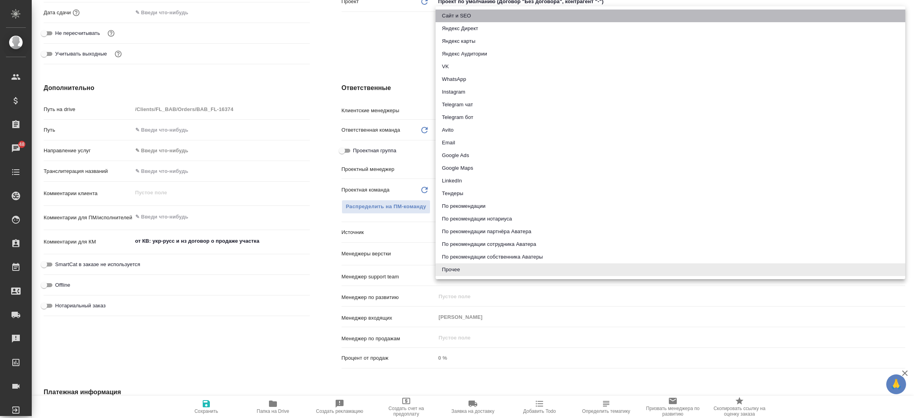
click at [470, 15] on li "Сайт и SEO" at bounding box center [671, 16] width 470 height 13
type textarea "x"
type input "seo"
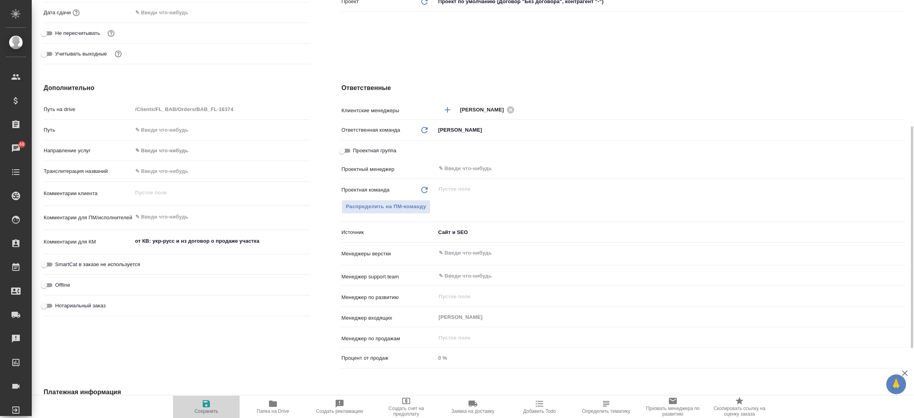
click at [208, 403] on icon "button" at bounding box center [206, 403] width 7 height 7
type textarea "x"
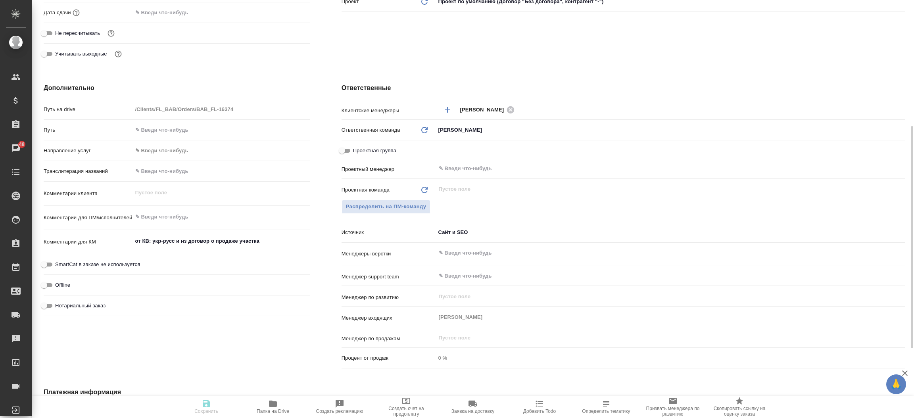
type textarea "x"
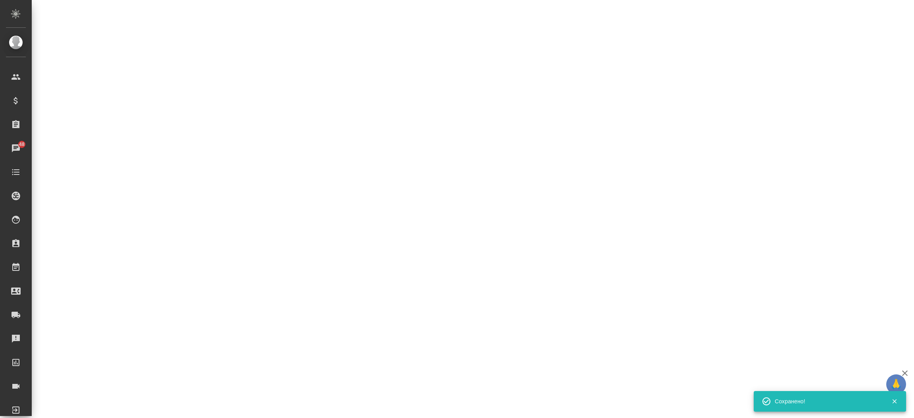
select select "RU"
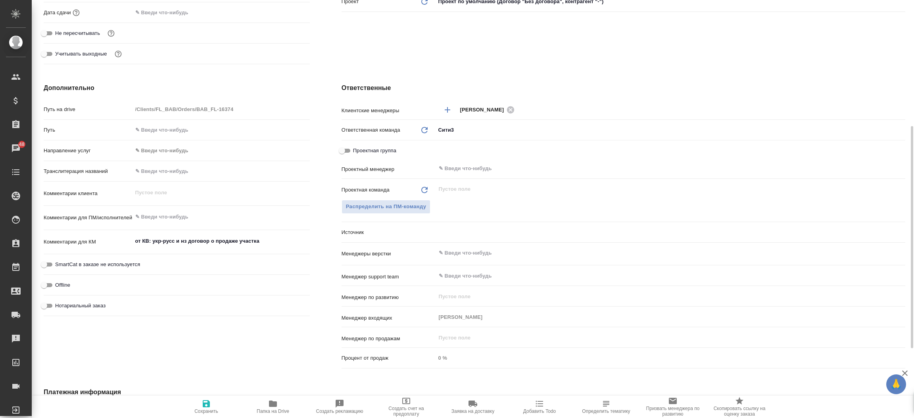
type textarea "x"
click at [323, 196] on div "Дополнительно Путь на drive /Clients/FL_BAB/Orders/BAB_FL-16374 Путь Направлени…" at bounding box center [177, 227] width 298 height 320
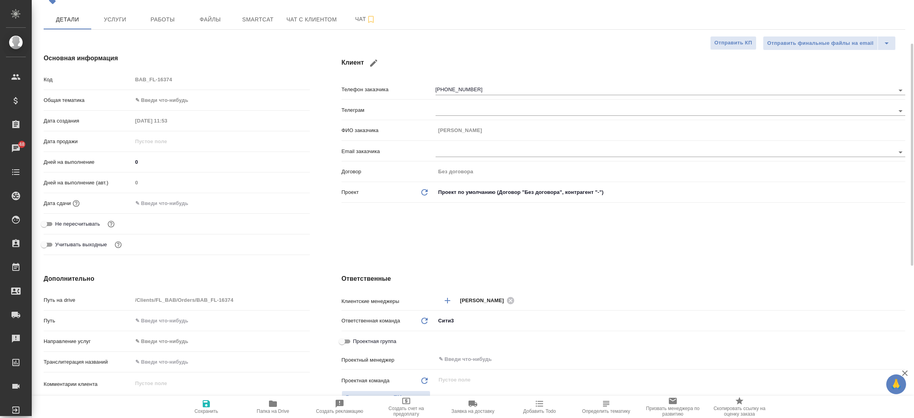
scroll to position [0, 0]
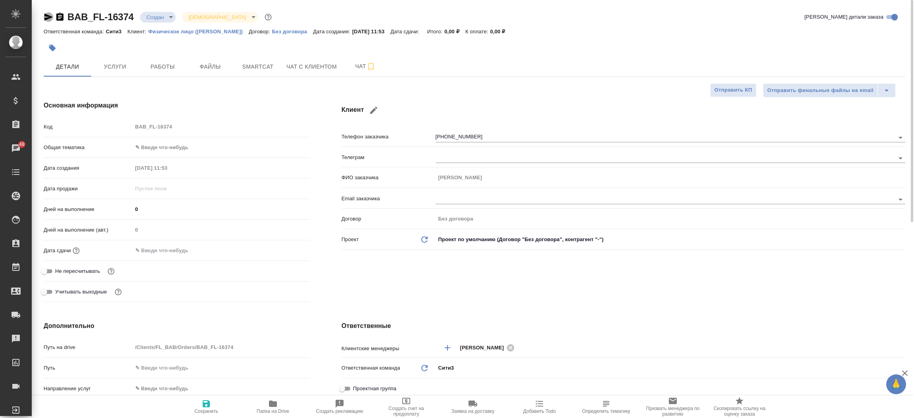
click at [44, 16] on icon "button" at bounding box center [48, 16] width 8 height 7
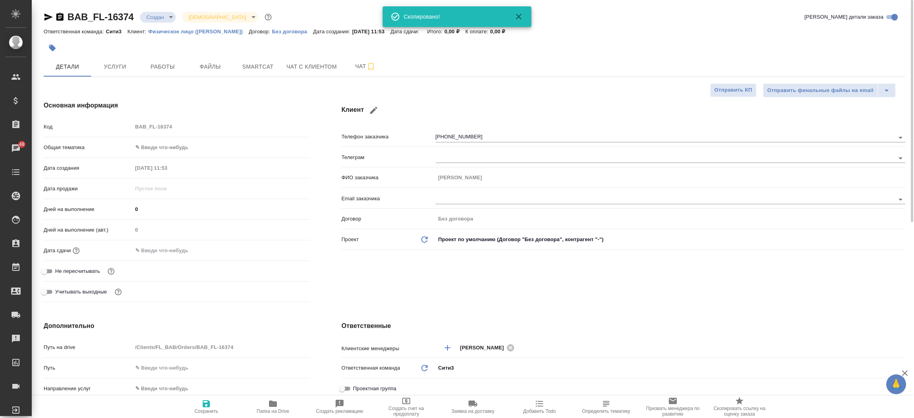
type textarea "x"
